Goal: Transaction & Acquisition: Obtain resource

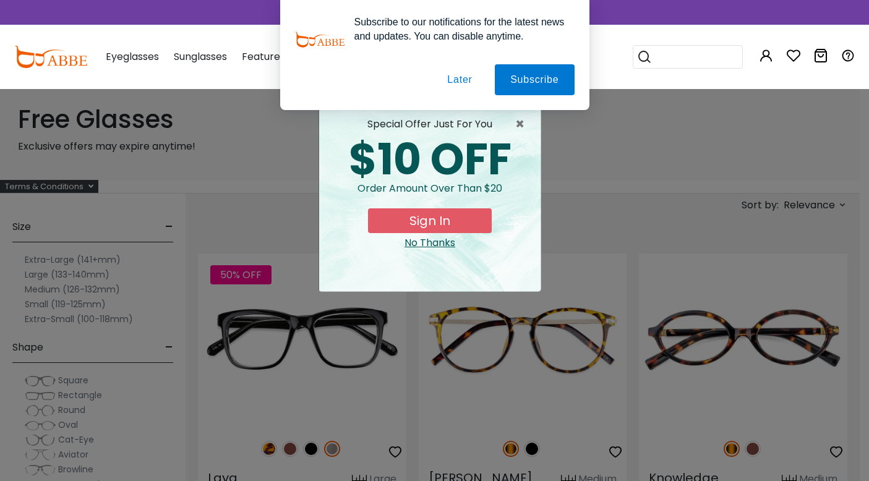
click at [462, 78] on button "Later" at bounding box center [460, 79] width 56 height 31
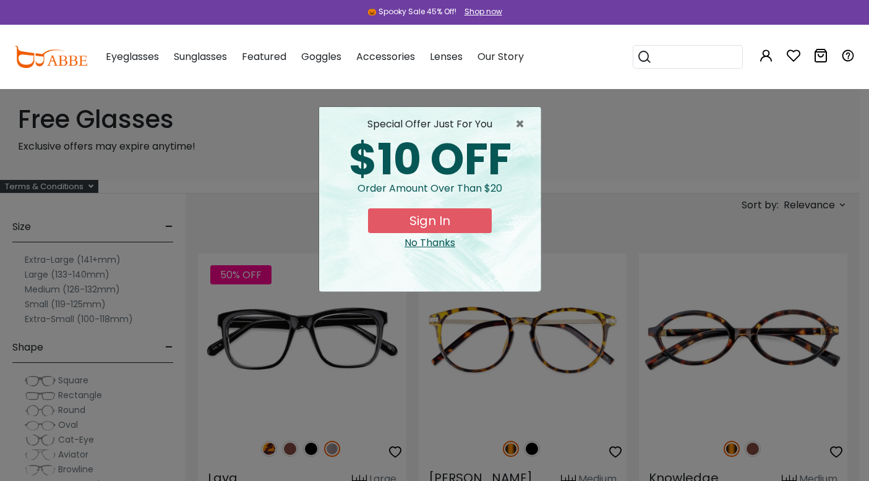
click at [405, 218] on button "Sign In" at bounding box center [430, 220] width 124 height 25
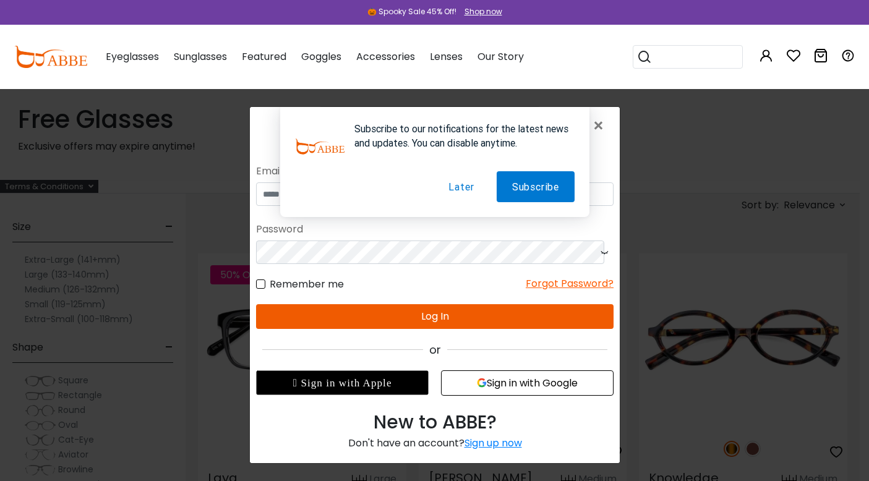
click at [476, 386] on button "Sign in with Google" at bounding box center [526, 382] width 173 height 25
click at [463, 187] on button "Later" at bounding box center [460, 186] width 56 height 31
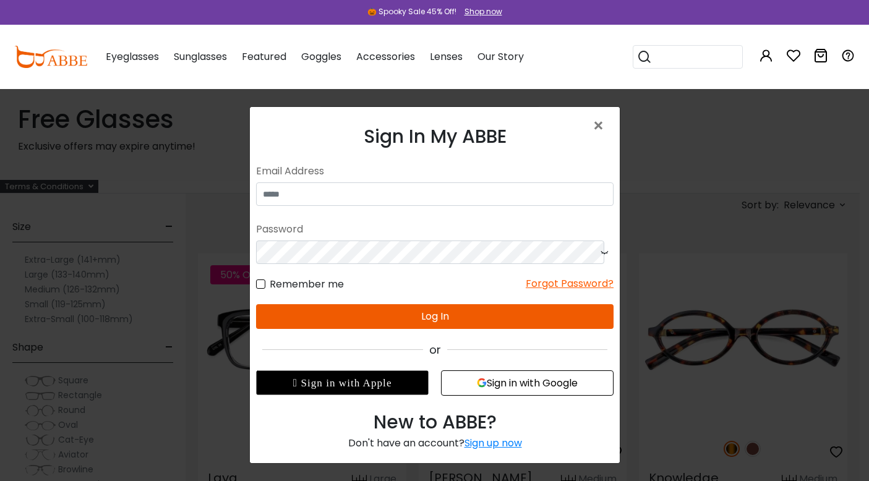
click at [476, 381] on icon "button" at bounding box center [481, 383] width 10 height 10
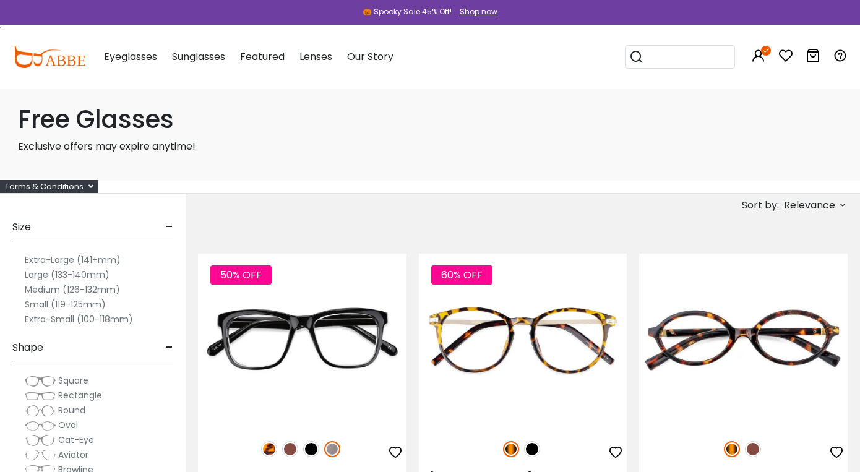
click at [121, 125] on h1 "Free Glasses" at bounding box center [430, 120] width 824 height 30
